Goal: Check status

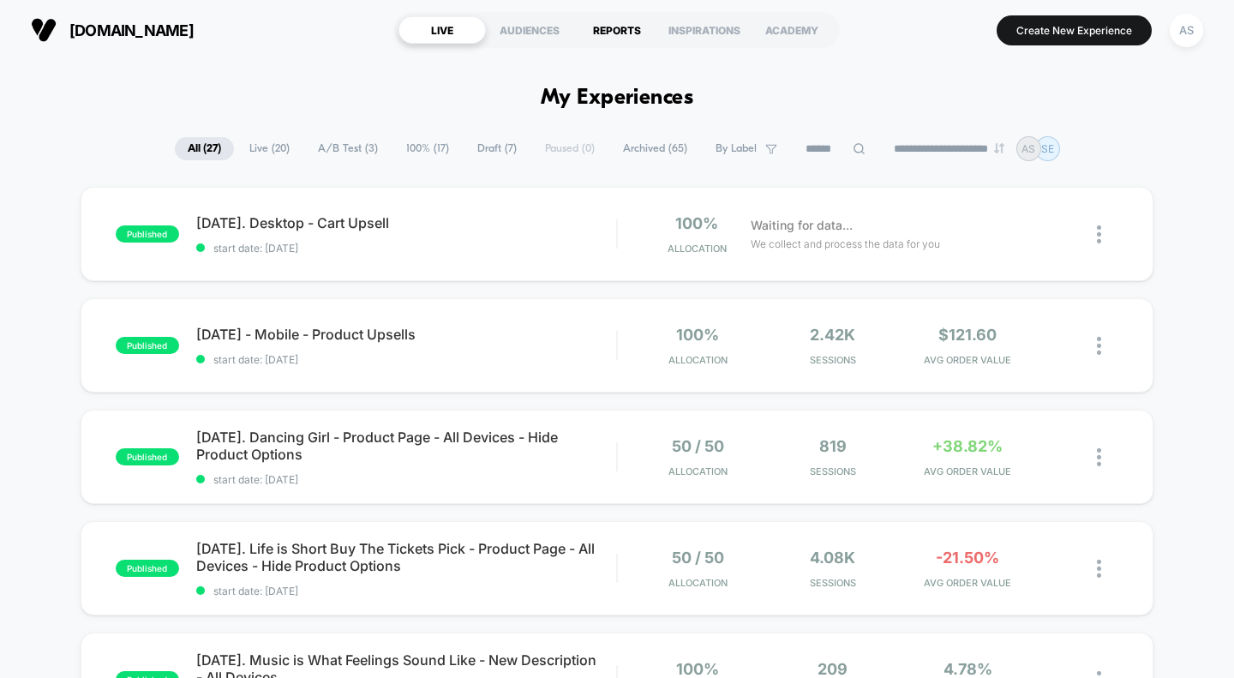
click at [614, 27] on div "REPORTS" at bounding box center [616, 29] width 87 height 27
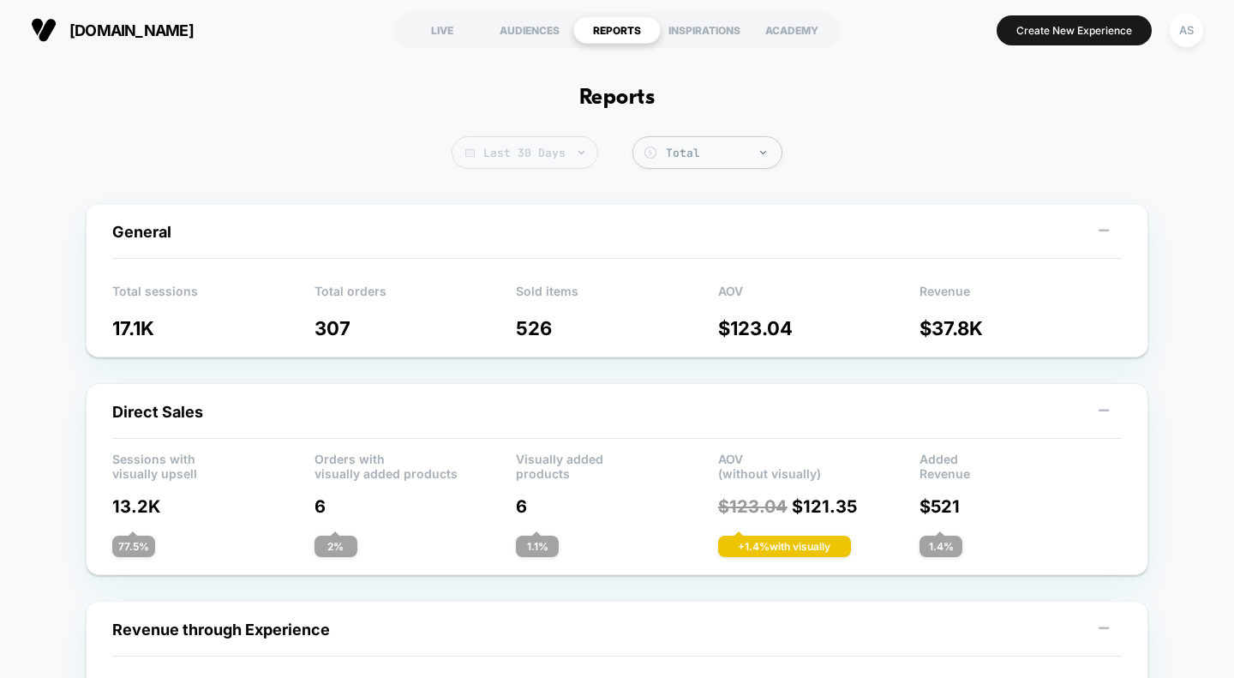
click at [532, 160] on span "Last 30 Days" at bounding box center [524, 152] width 146 height 33
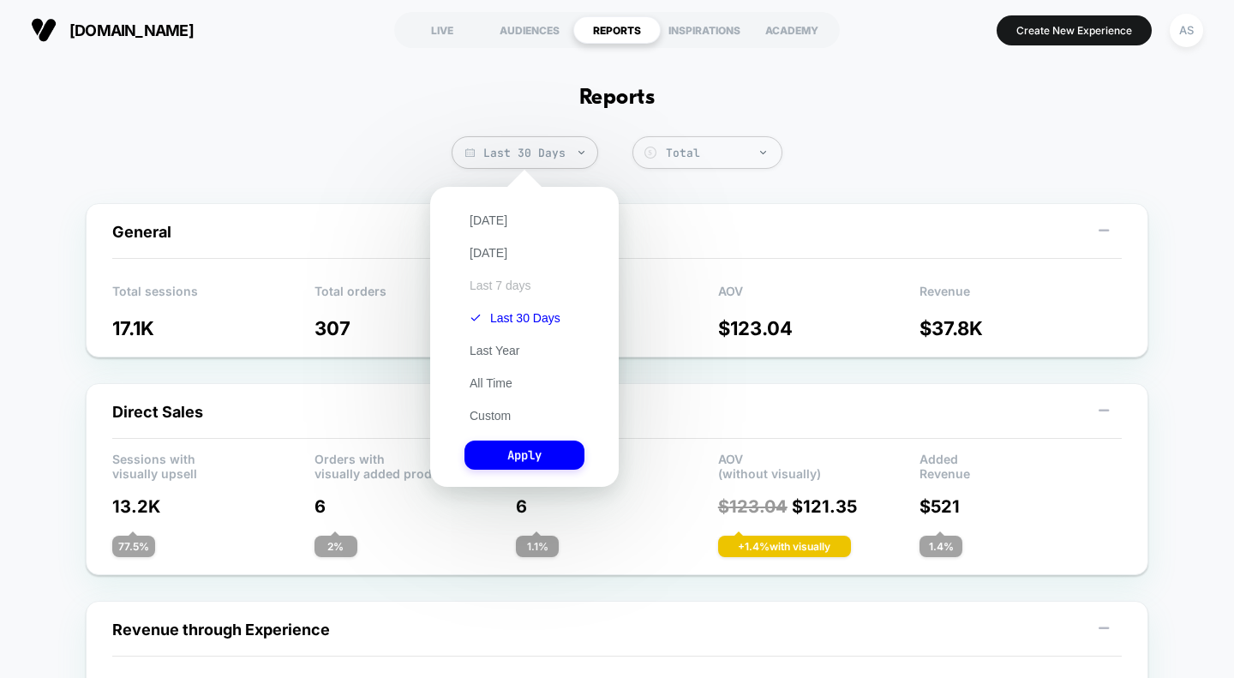
click at [501, 286] on button "Last 7 days" at bounding box center [500, 285] width 72 height 15
click at [539, 457] on button "Apply" at bounding box center [524, 454] width 120 height 29
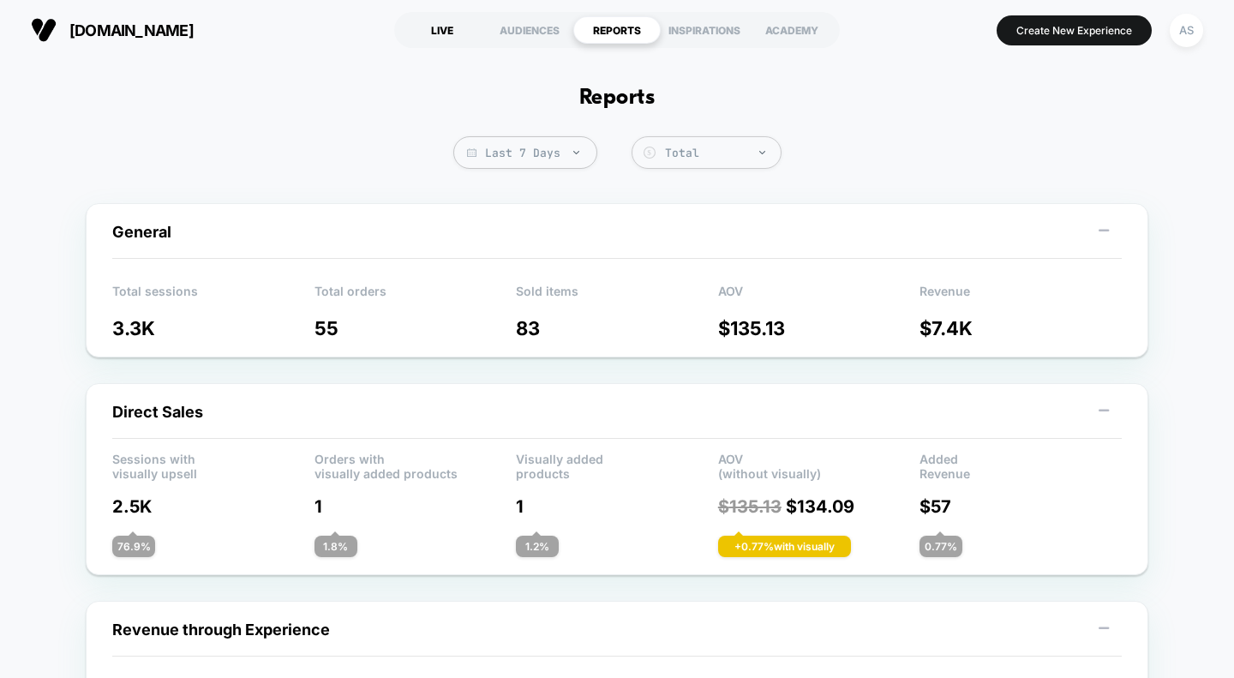
click at [453, 38] on div "LIVE" at bounding box center [441, 29] width 87 height 27
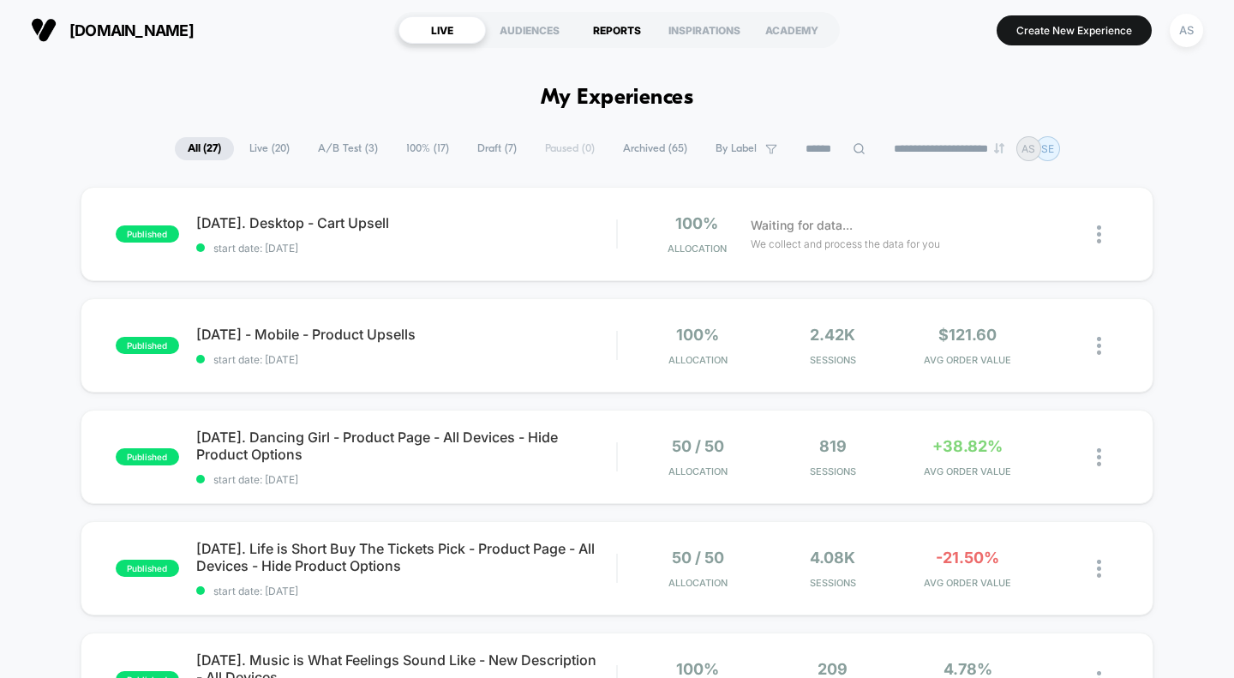
click at [613, 28] on div "REPORTS" at bounding box center [616, 29] width 87 height 27
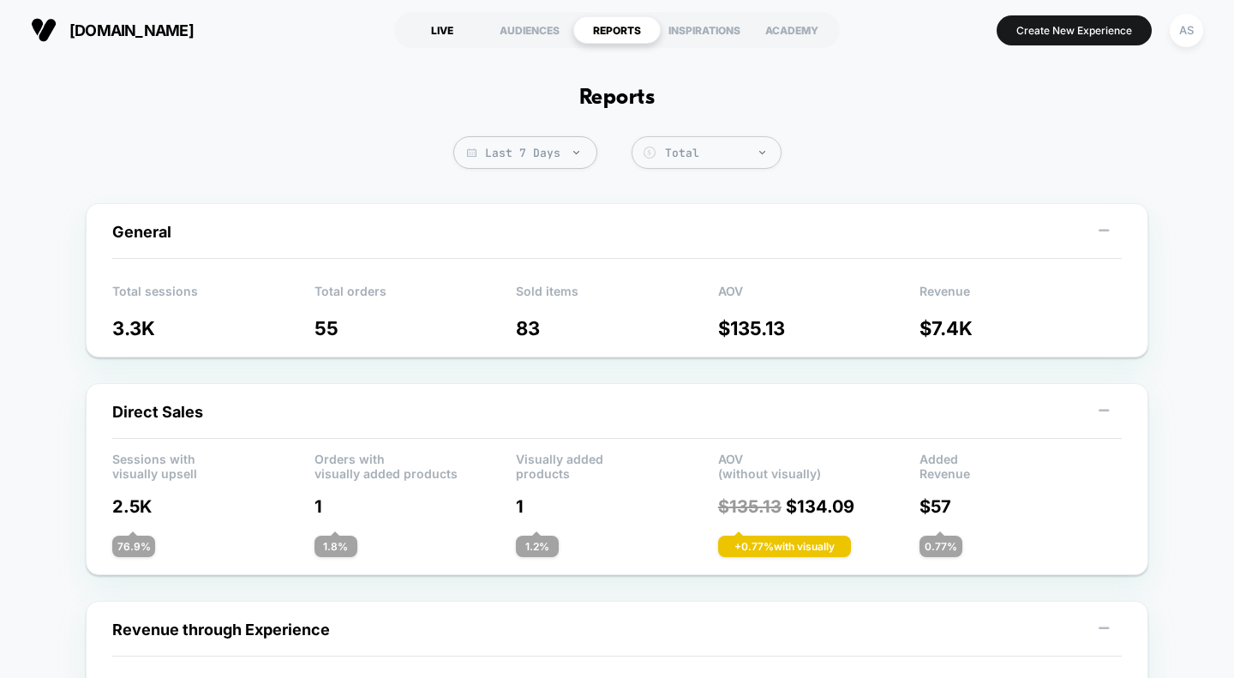
click at [447, 34] on div "LIVE" at bounding box center [441, 29] width 87 height 27
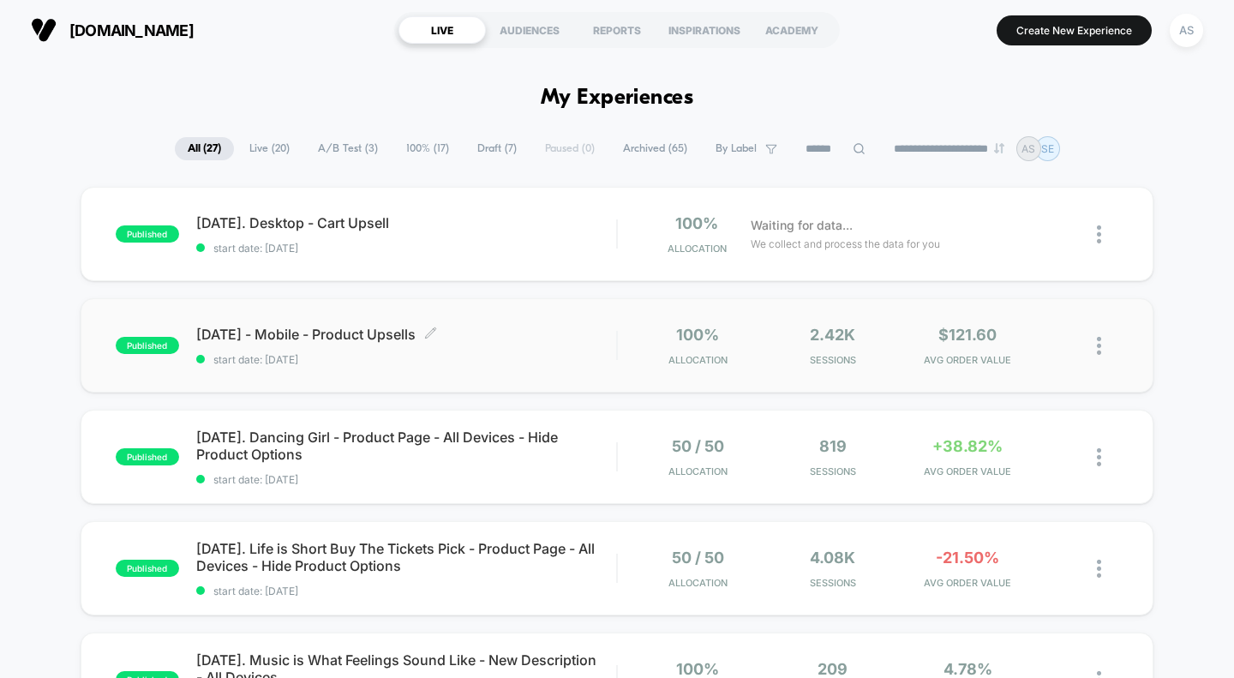
click at [389, 342] on span "[DATE] - Mobile - Product Upsells Click to edit experience details" at bounding box center [406, 334] width 421 height 17
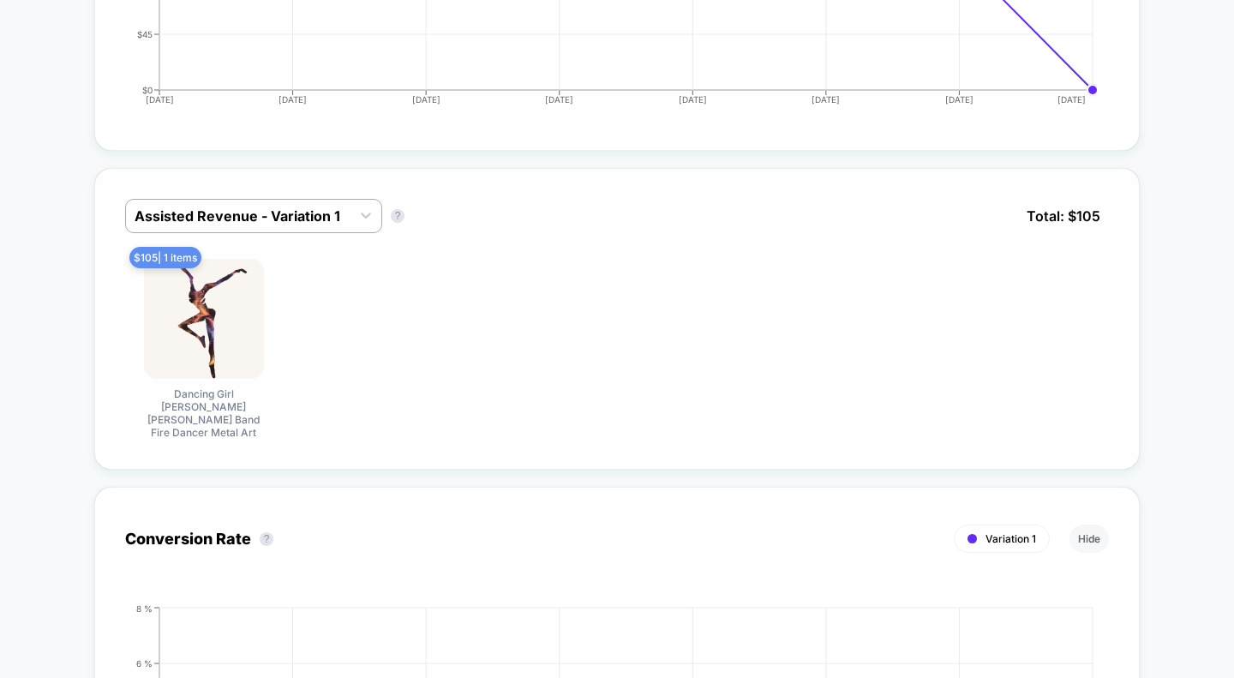
scroll to position [712, 0]
click at [289, 219] on div at bounding box center [237, 214] width 207 height 21
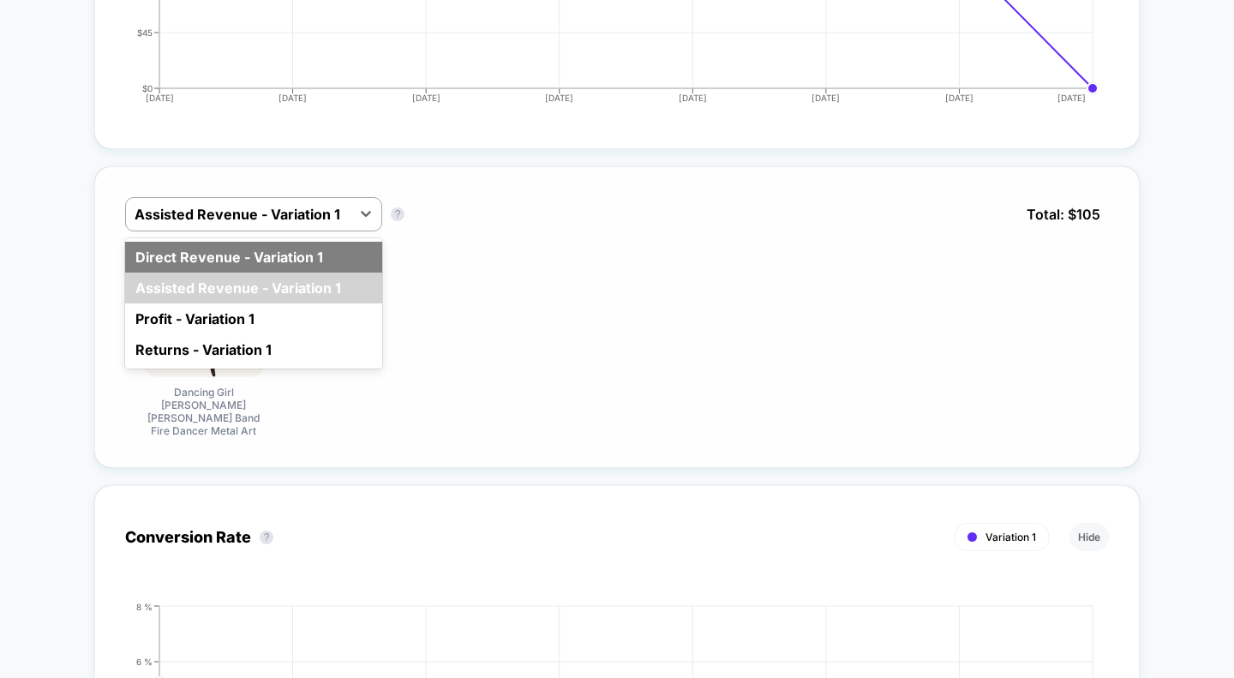
click at [212, 253] on div "Direct Revenue - Variation 1" at bounding box center [253, 257] width 257 height 31
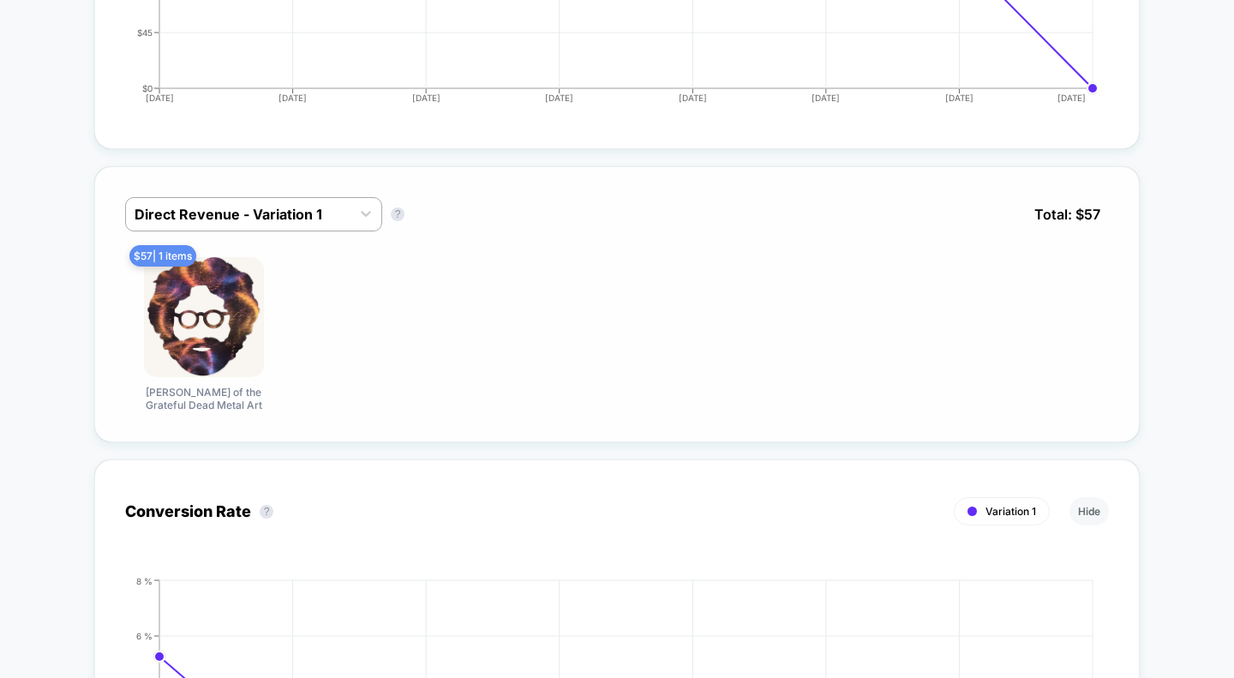
scroll to position [0, 0]
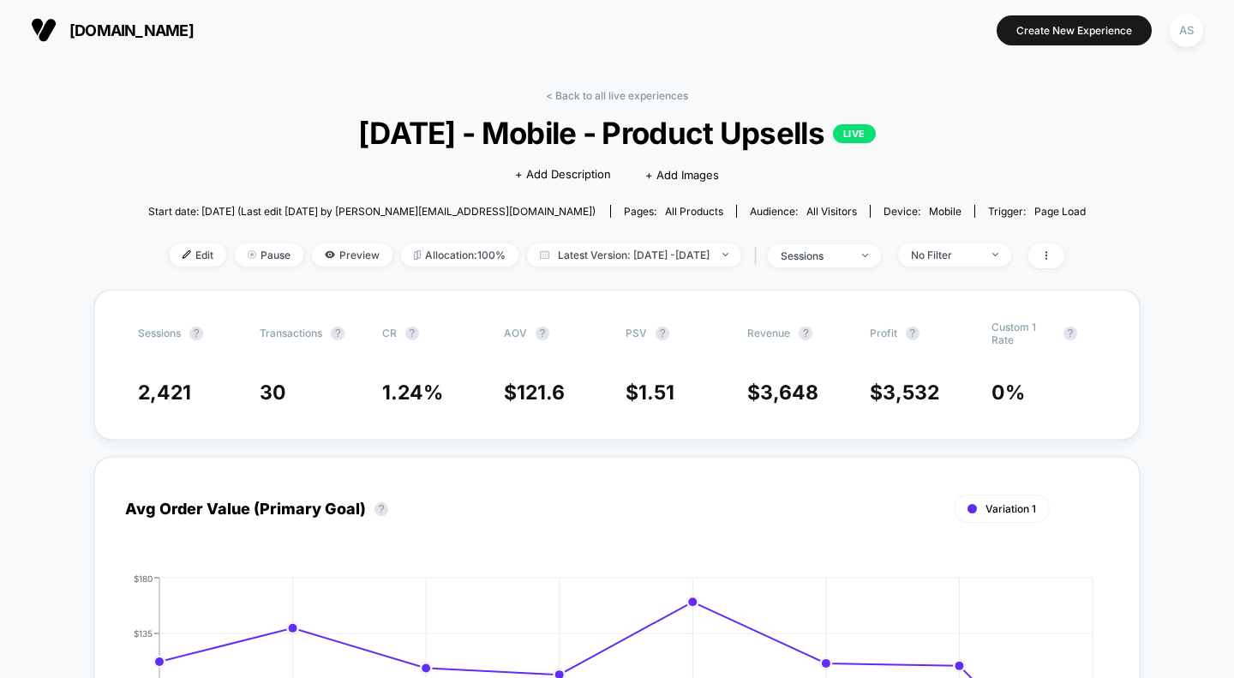
click at [613, 94] on link "< Back to all live experiences" at bounding box center [617, 95] width 142 height 13
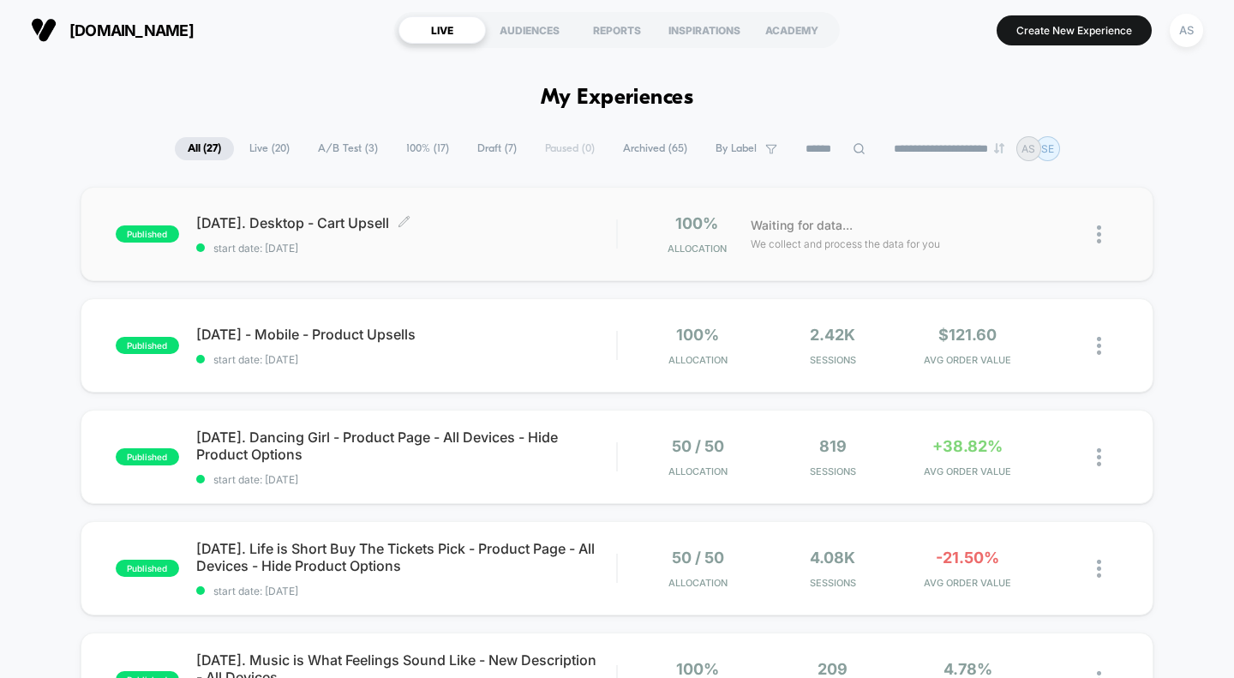
click at [253, 218] on span "[DATE]. Desktop - Cart Upsell Click to edit experience details" at bounding box center [406, 222] width 421 height 17
